Goal: Complete application form

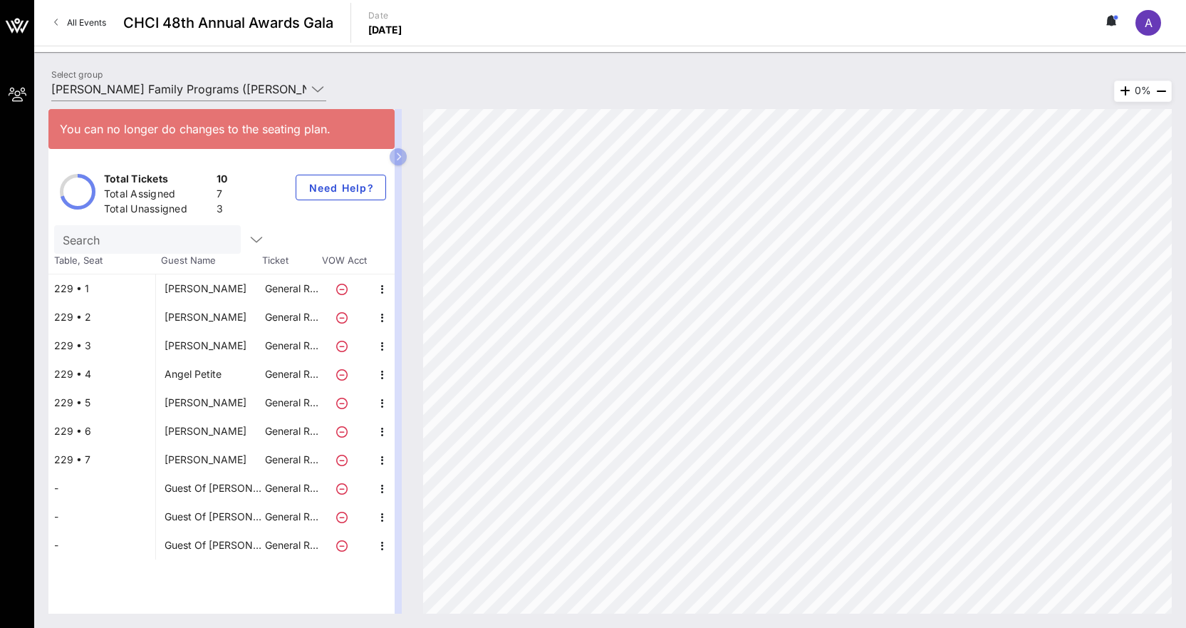
click at [233, 288] on div "[PERSON_NAME]" at bounding box center [206, 288] width 82 height 29
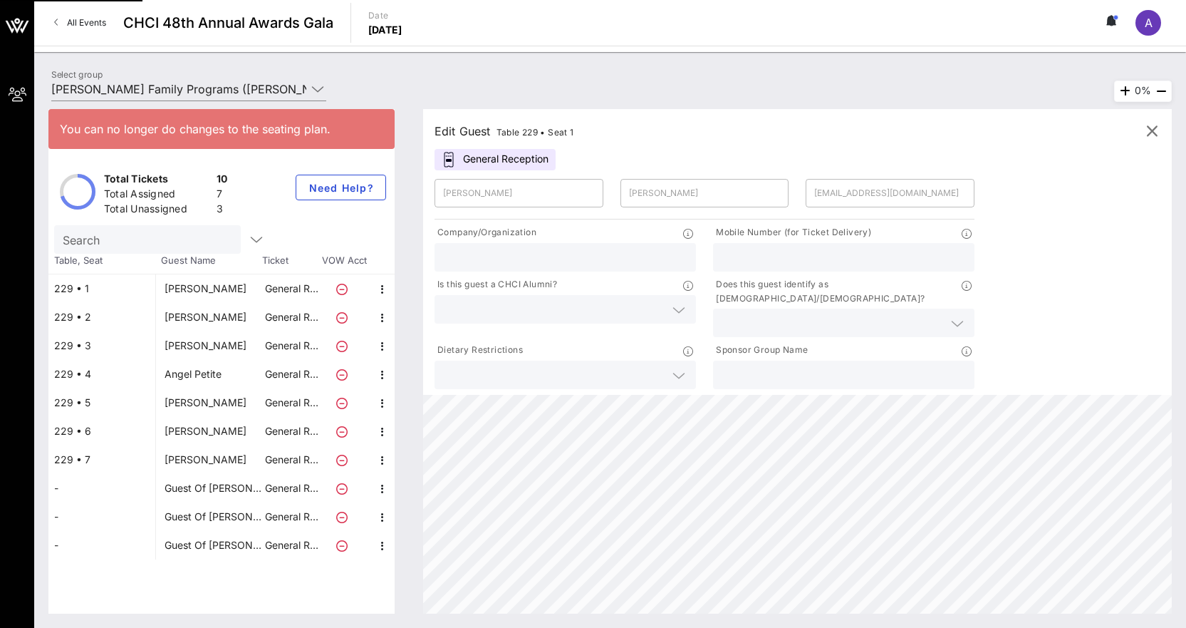
click at [222, 311] on div "[PERSON_NAME]" at bounding box center [206, 317] width 82 height 29
type input "Tamar"
type input "Magarik [PERSON_NAME]"
type input "[EMAIL_ADDRESS][DOMAIN_NAME]"
click at [183, 341] on div "[PERSON_NAME]" at bounding box center [206, 345] width 82 height 29
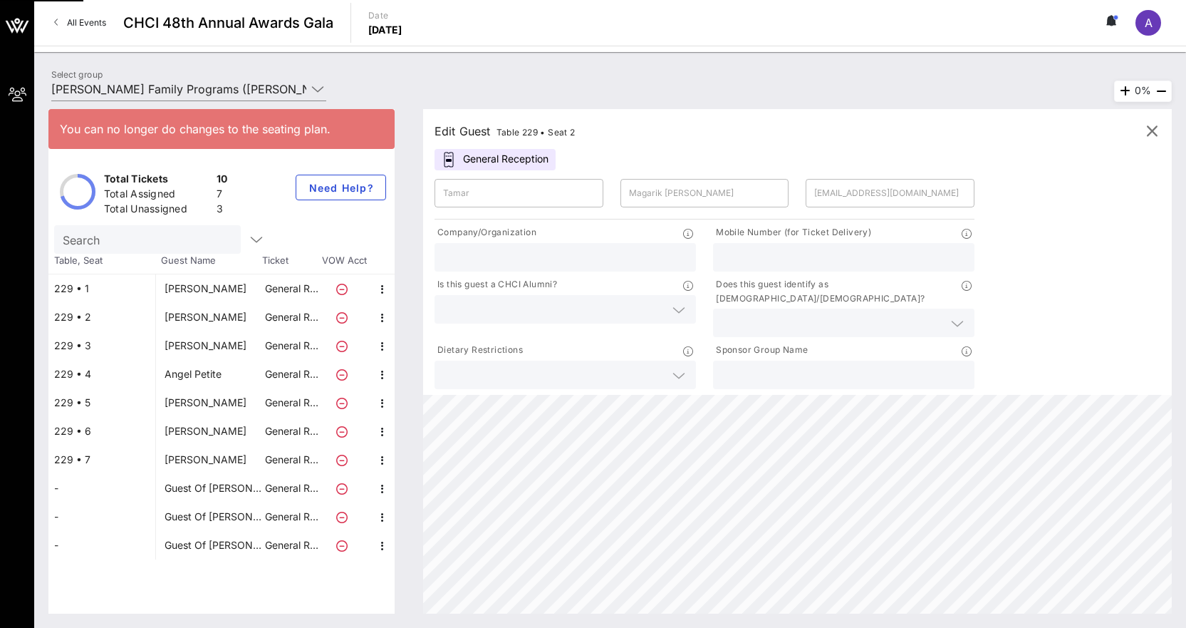
type input "Aoguzi"
type input "[PERSON_NAME]"
type input "[EMAIL_ADDRESS][DOMAIN_NAME]"
click at [210, 379] on div "Angel Petite" at bounding box center [193, 374] width 57 height 29
type input "Angel"
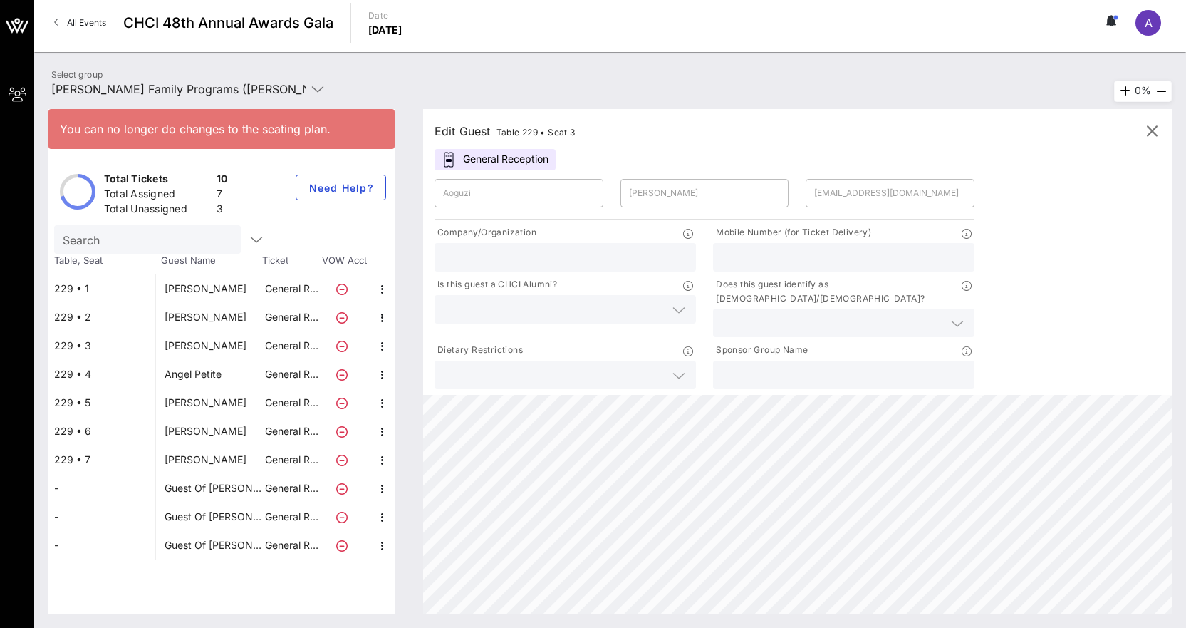
type input "Petite"
type input "[EMAIL_ADDRESS][DOMAIN_NAME]"
click at [230, 407] on div "[PERSON_NAME]" at bounding box center [209, 402] width 107 height 29
click at [224, 406] on div "[PERSON_NAME]" at bounding box center [206, 402] width 82 height 29
type input "Belem"
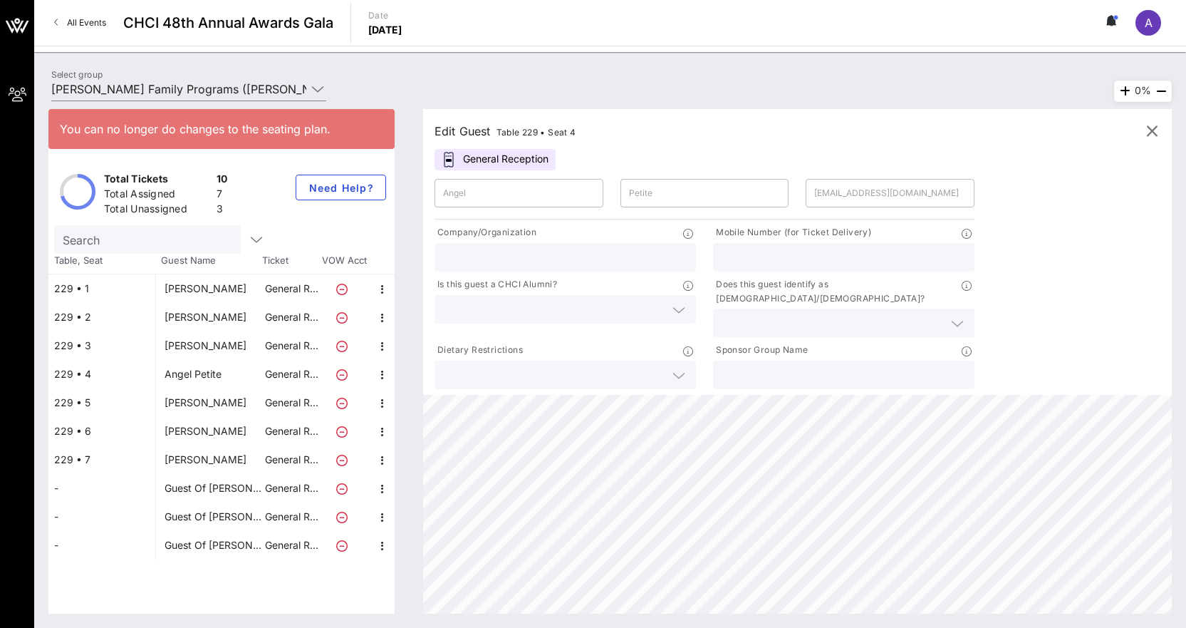
type input "Lamas"
type input "[EMAIL_ADDRESS][DOMAIN_NAME]"
click at [234, 434] on div "[PERSON_NAME]" at bounding box center [206, 431] width 82 height 29
type input "[PERSON_NAME]"
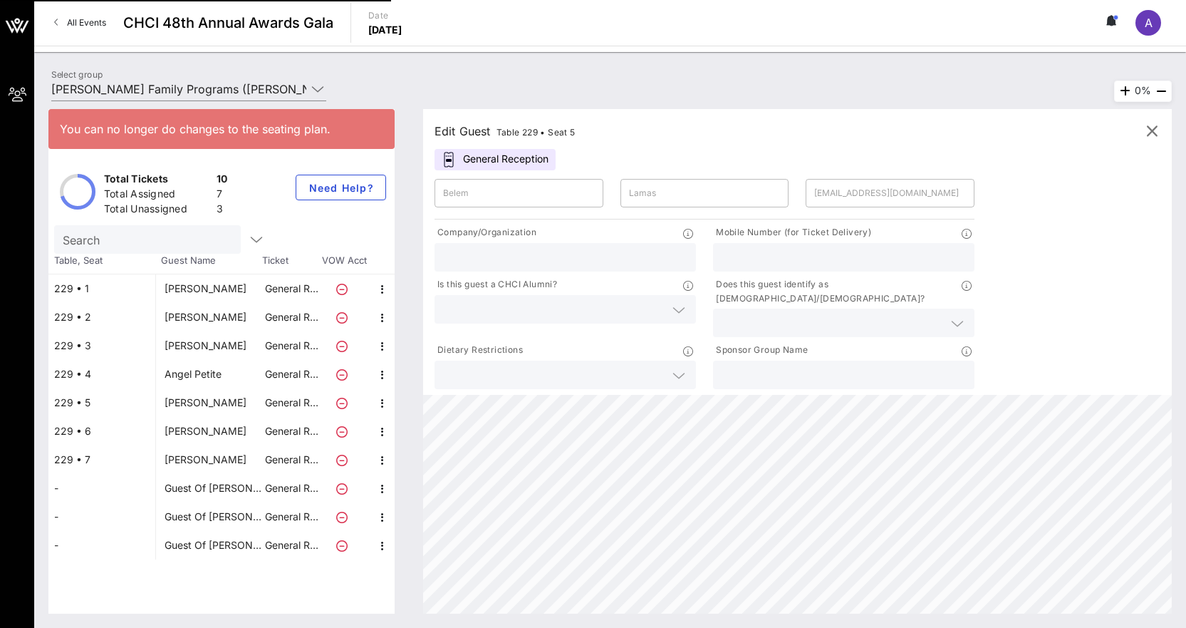
type input "[PERSON_NAME][EMAIL_ADDRESS][DOMAIN_NAME]"
